Goal: Task Accomplishment & Management: Manage account settings

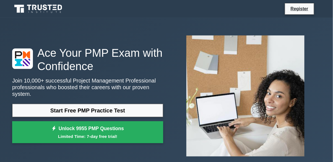
click at [302, 7] on link "Register" at bounding box center [299, 8] width 24 height 7
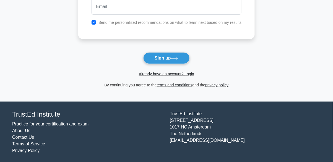
scroll to position [81, 0]
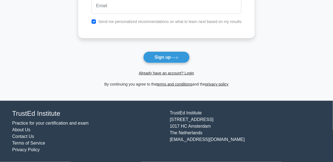
click at [163, 73] on link "Already have an account? Login" at bounding box center [166, 73] width 55 height 4
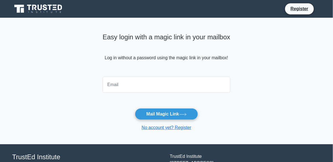
click at [143, 82] on input "email" at bounding box center [166, 85] width 128 height 16
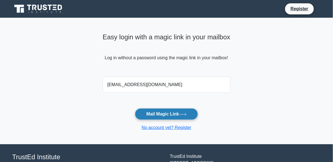
type input "[EMAIL_ADDRESS][DOMAIN_NAME]"
click at [181, 114] on icon at bounding box center [182, 114] width 7 height 3
